Goal: Task Accomplishment & Management: Manage account settings

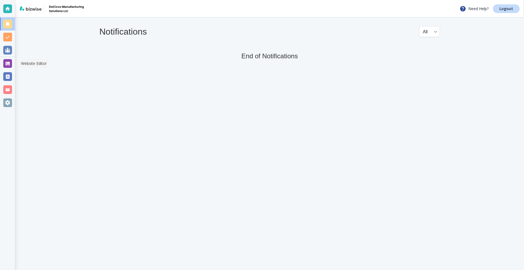
click at [9, 66] on div at bounding box center [7, 63] width 9 height 9
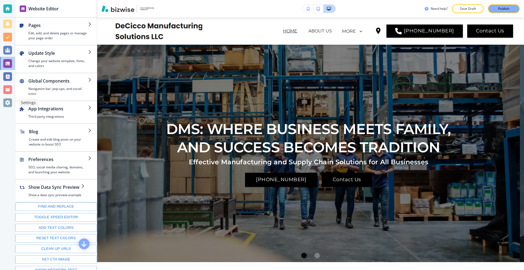
click at [5, 103] on div at bounding box center [7, 103] width 9 height 9
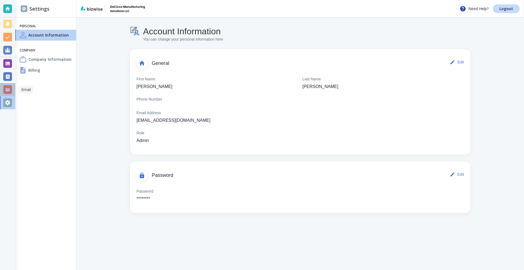
click at [7, 94] on div at bounding box center [7, 89] width 9 height 9
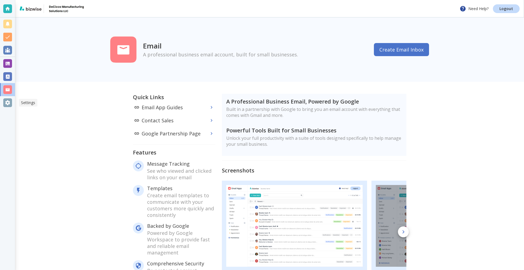
click at [9, 105] on div at bounding box center [7, 103] width 9 height 9
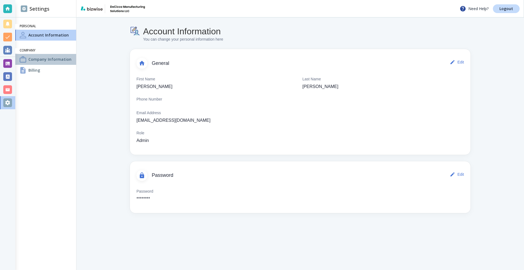
click at [49, 62] on h4 "Company Information" at bounding box center [49, 59] width 43 height 6
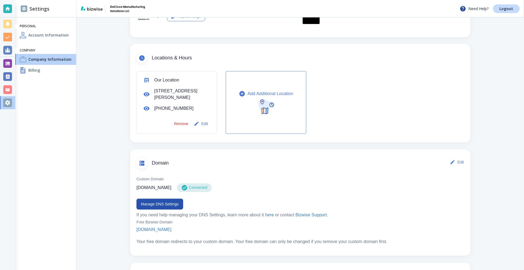
scroll to position [218, 0]
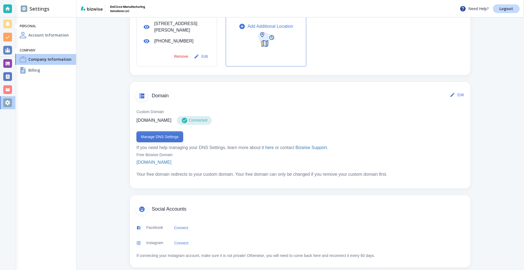
click at [156, 136] on button "Manage DNS Settings" at bounding box center [159, 137] width 47 height 11
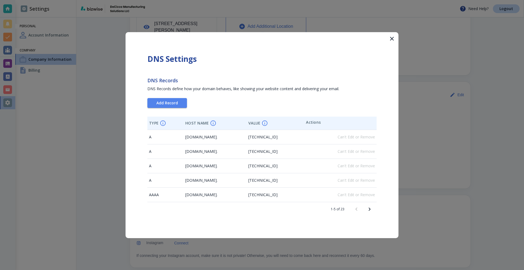
click at [372, 210] on icon "Next page" at bounding box center [369, 209] width 7 height 7
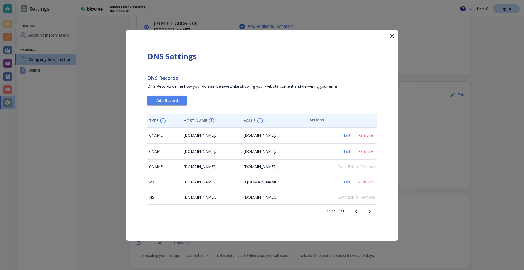
click at [356, 211] on icon "Previous page" at bounding box center [356, 212] width 7 height 7
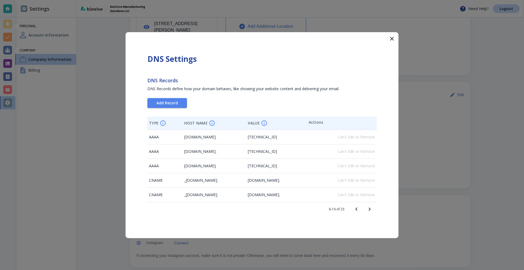
click at [367, 212] on icon "Next page" at bounding box center [369, 209] width 7 height 7
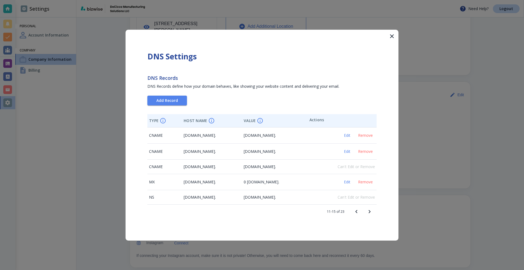
click at [368, 214] on icon "Next page" at bounding box center [369, 212] width 7 height 7
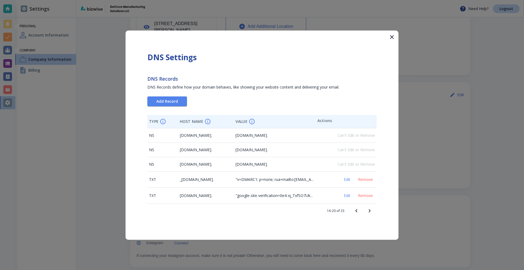
drag, startPoint x: 282, startPoint y: 166, endPoint x: 248, endPoint y: 168, distance: 34.4
click at [248, 168] on td "ns-cloud-a4.googledomains.com." at bounding box center [275, 164] width 82 height 14
click at [247, 167] on td "ns-cloud-a4.googledomains.com." at bounding box center [275, 164] width 82 height 14
drag, startPoint x: 298, startPoint y: 145, endPoint x: 256, endPoint y: 145, distance: 41.5
click at [256, 145] on td "ns-cloud-a3.googledomains.com." at bounding box center [275, 150] width 82 height 14
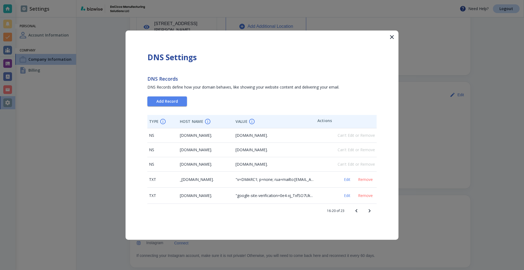
click at [304, 180] on span ""v=DMARC1; p=none; rua=mailto:dmarc-reports@bizwise.com"" at bounding box center [298, 179] width 125 height 5
click at [367, 210] on icon "Next page" at bounding box center [369, 211] width 7 height 7
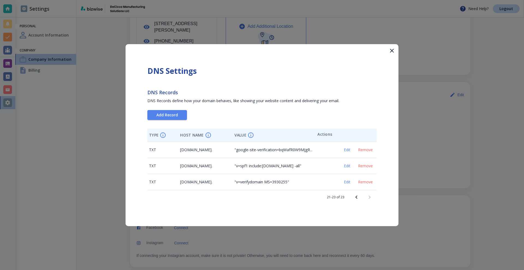
drag, startPoint x: 290, startPoint y: 164, endPoint x: 316, endPoint y: 168, distance: 26.2
click at [301, 168] on span ""v=spf1 include:spf.protection.outlook.com -all"" at bounding box center [267, 165] width 67 height 5
click at [359, 199] on icon "Previous page" at bounding box center [356, 197] width 7 height 7
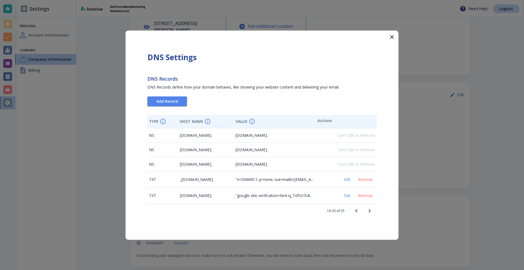
click at [353, 210] on button "Previous page" at bounding box center [356, 211] width 13 height 13
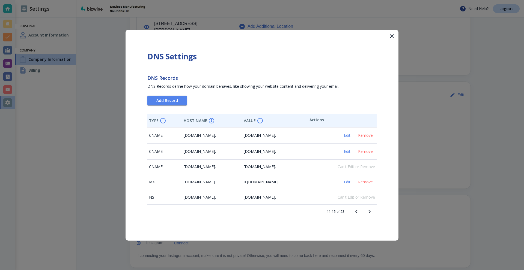
click at [358, 209] on icon "Previous page" at bounding box center [356, 212] width 7 height 7
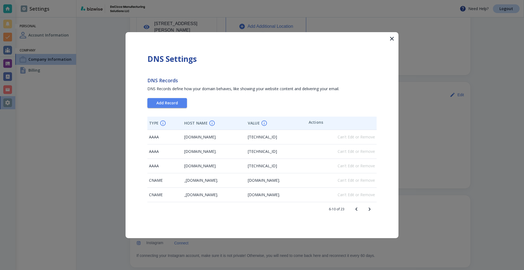
click at [356, 210] on icon "Previous page" at bounding box center [356, 209] width 7 height 7
click at [366, 210] on button "Next page" at bounding box center [369, 209] width 13 height 13
click at [367, 210] on icon "Next page" at bounding box center [369, 209] width 7 height 7
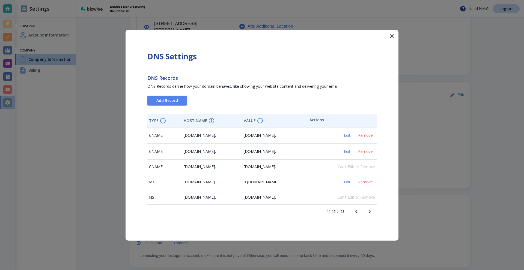
click at [367, 211] on icon "Next page" at bounding box center [369, 212] width 7 height 7
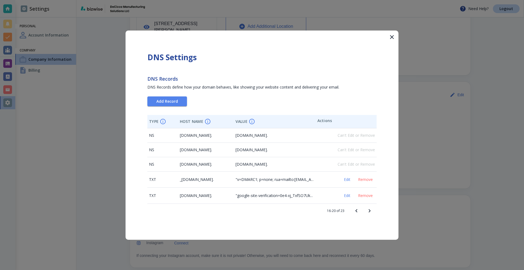
click at [368, 209] on icon "Next page" at bounding box center [369, 211] width 7 height 7
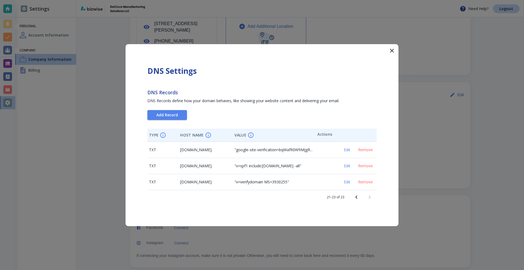
click at [392, 50] on icon "button" at bounding box center [392, 50] width 7 height 7
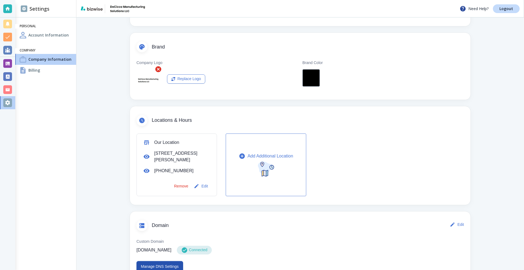
scroll to position [55, 0]
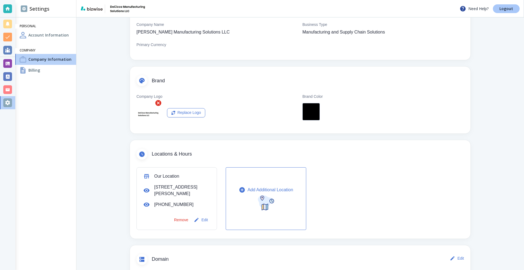
click at [499, 10] on link "Logout" at bounding box center [506, 8] width 27 height 9
